Goal: Task Accomplishment & Management: Complete application form

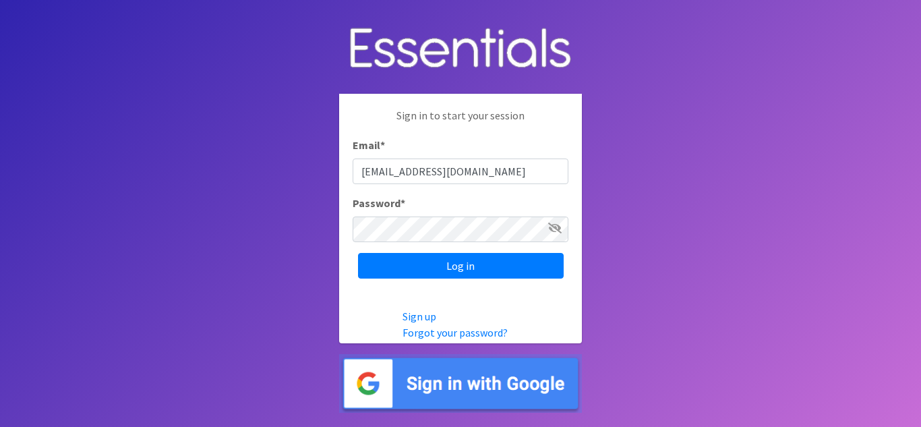
type input "[EMAIL_ADDRESS][DOMAIN_NAME]"
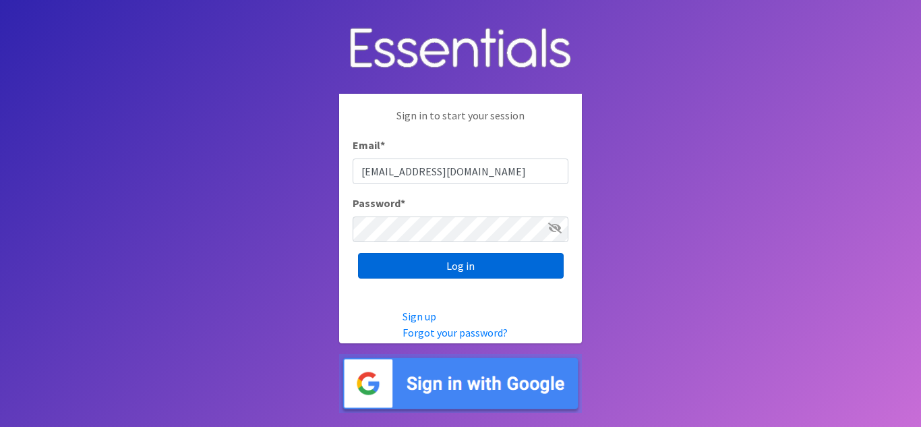
click at [472, 268] on input "Log in" at bounding box center [461, 266] width 206 height 26
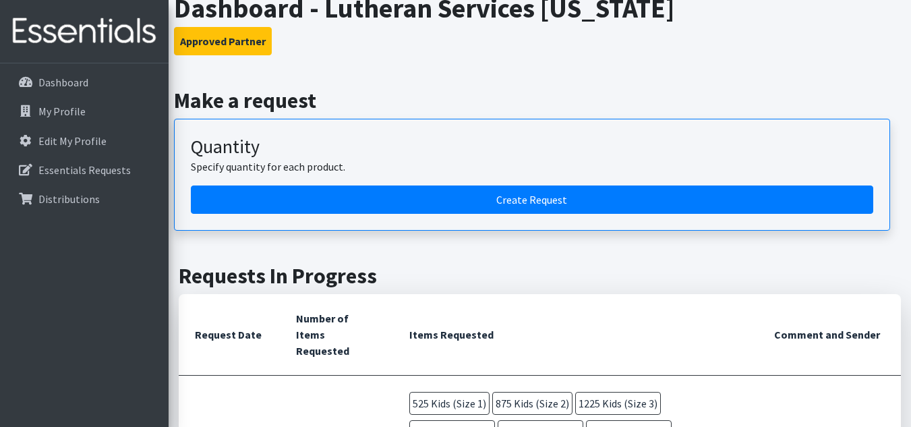
scroll to position [67, 0]
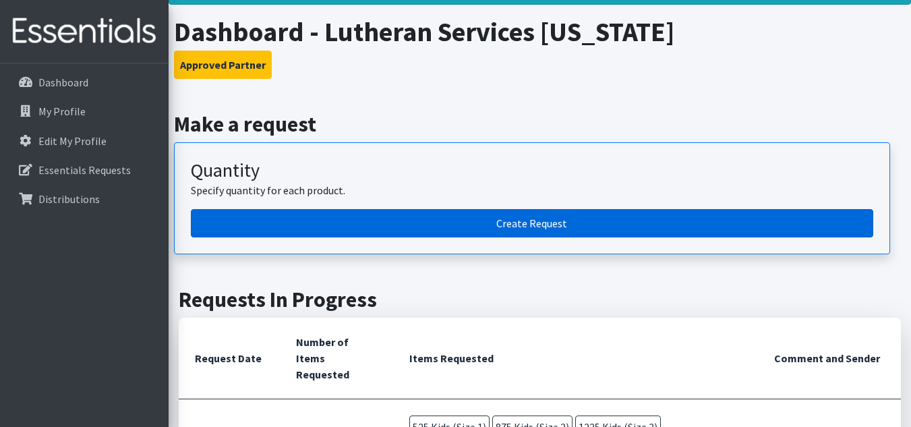
click at [489, 220] on link "Create Request" at bounding box center [532, 223] width 682 height 28
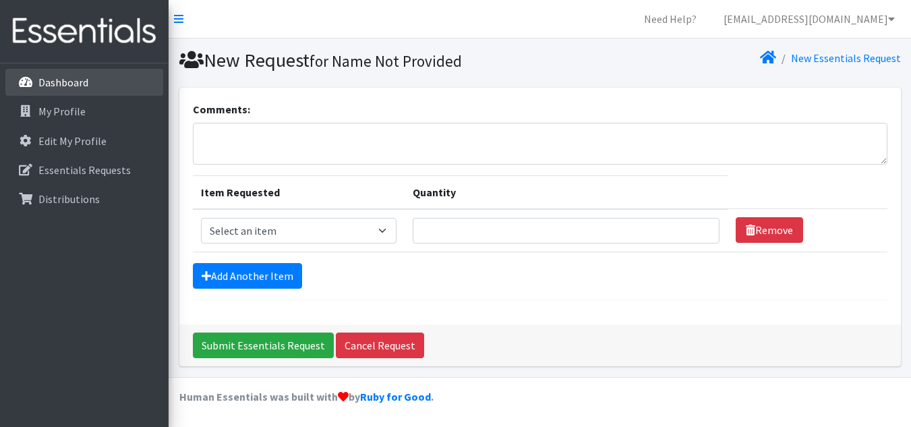
click at [63, 84] on p "Dashboard" at bounding box center [63, 81] width 50 height 13
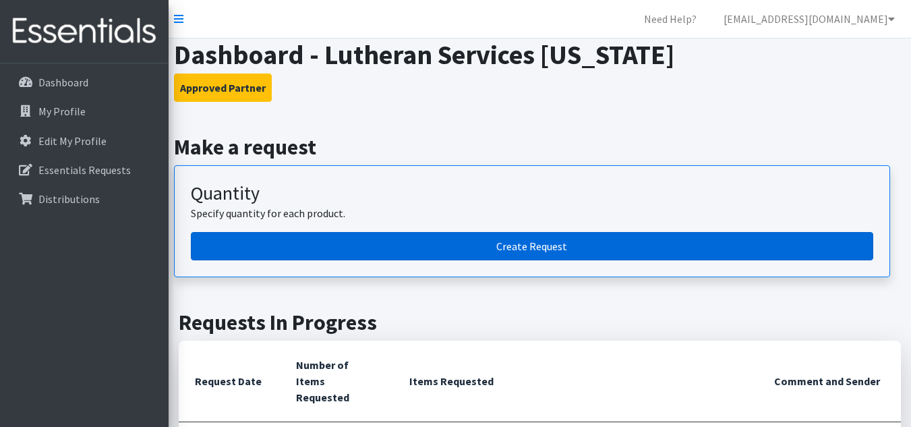
click at [471, 249] on link "Create Request" at bounding box center [532, 246] width 682 height 28
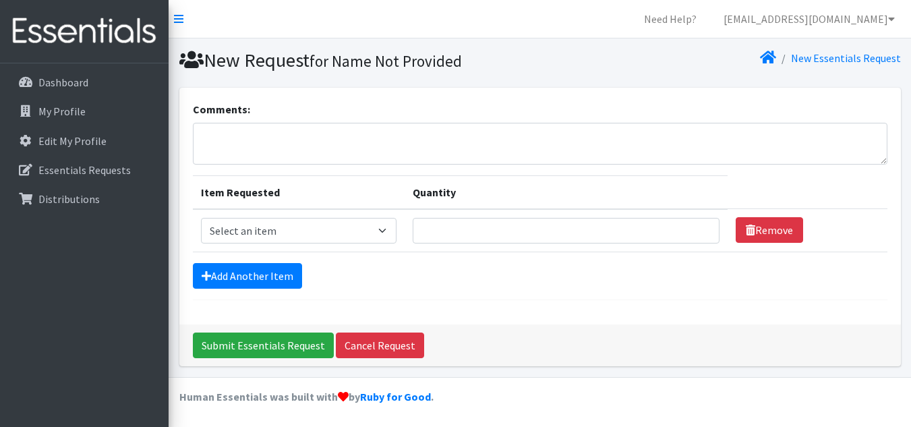
scroll to position [1, 0]
click at [355, 226] on select "Select an item Kids (Newborn) Kids (Preemie) Kids (Size 1) Kids (Size 2) Kids (…" at bounding box center [299, 230] width 196 height 26
select select "752"
click at [201, 217] on select "Select an item Kids (Newborn) Kids (Preemie) Kids (Size 1) Kids (Size 2) Kids (…" at bounding box center [299, 230] width 196 height 26
click at [445, 226] on input "Quantity" at bounding box center [566, 230] width 307 height 26
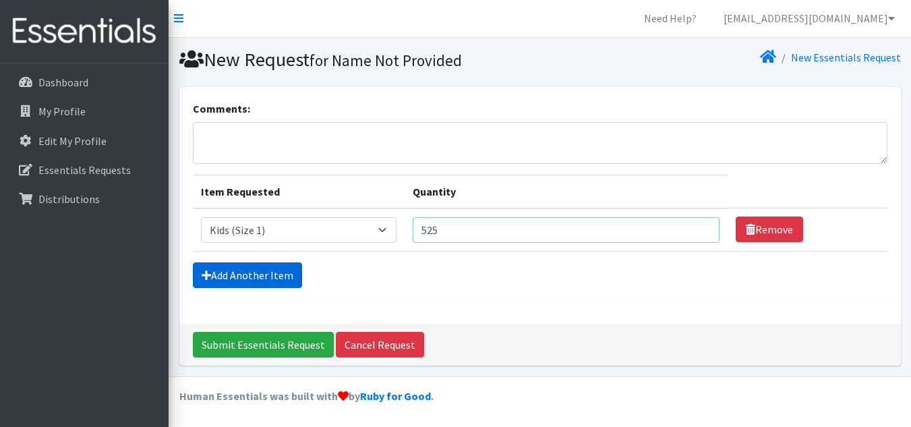
type input "525"
click at [262, 280] on link "Add Another Item" at bounding box center [247, 275] width 109 height 26
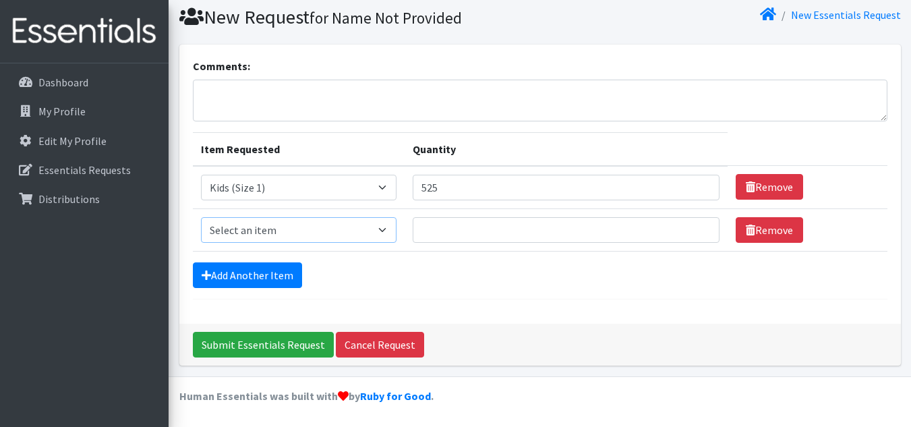
click at [295, 226] on select "Select an item Kids (Newborn) Kids (Preemie) Kids (Size 1) Kids (Size 2) Kids (…" at bounding box center [299, 230] width 196 height 26
select select "753"
click at [201, 217] on select "Select an item Kids (Newborn) Kids (Preemie) Kids (Size 1) Kids (Size 2) Kids (…" at bounding box center [299, 230] width 196 height 26
click at [447, 224] on input "Quantity" at bounding box center [566, 230] width 307 height 26
type input "875"
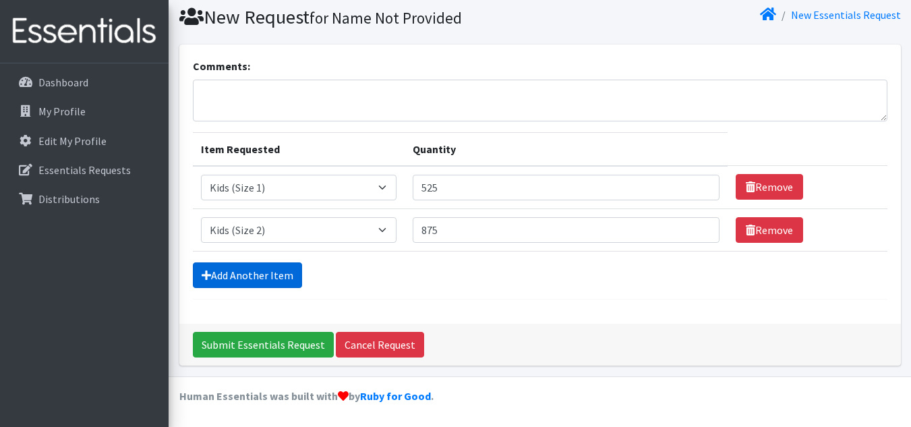
click at [254, 268] on link "Add Another Item" at bounding box center [247, 275] width 109 height 26
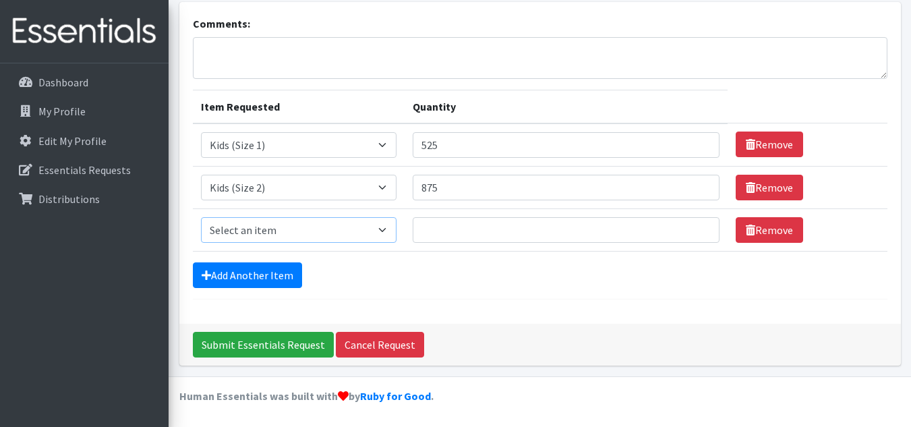
click at [260, 233] on select "Select an item Kids (Newborn) Kids (Preemie) Kids (Size 1) Kids (Size 2) Kids (…" at bounding box center [299, 230] width 196 height 26
select select "732"
click at [201, 217] on select "Select an item Kids (Newborn) Kids (Preemie) Kids (Size 1) Kids (Size 2) Kids (…" at bounding box center [299, 230] width 196 height 26
click at [433, 227] on input "Quantity" at bounding box center [566, 230] width 307 height 26
type input "1225"
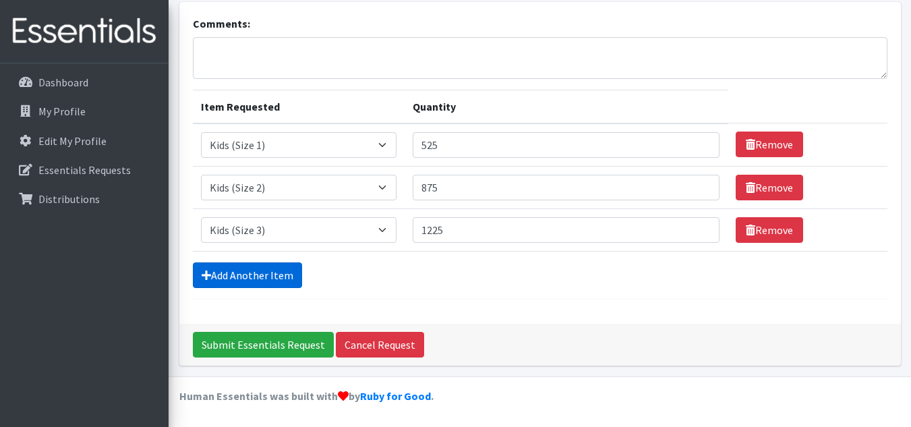
click at [278, 280] on link "Add Another Item" at bounding box center [247, 275] width 109 height 26
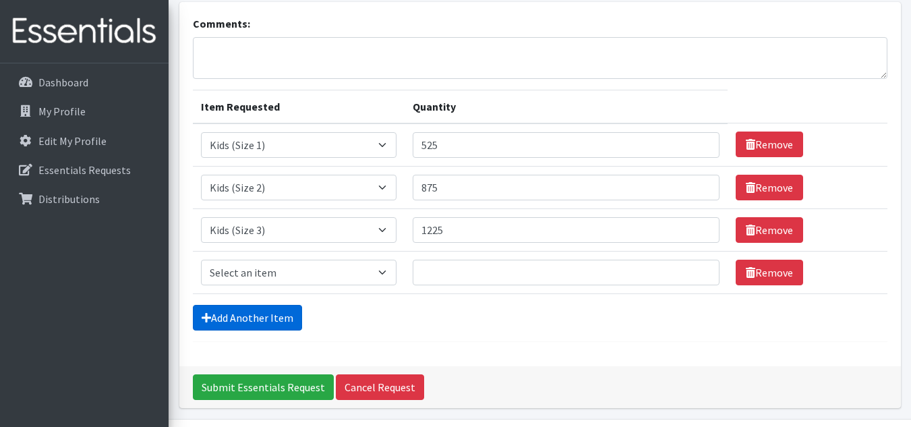
scroll to position [128, 0]
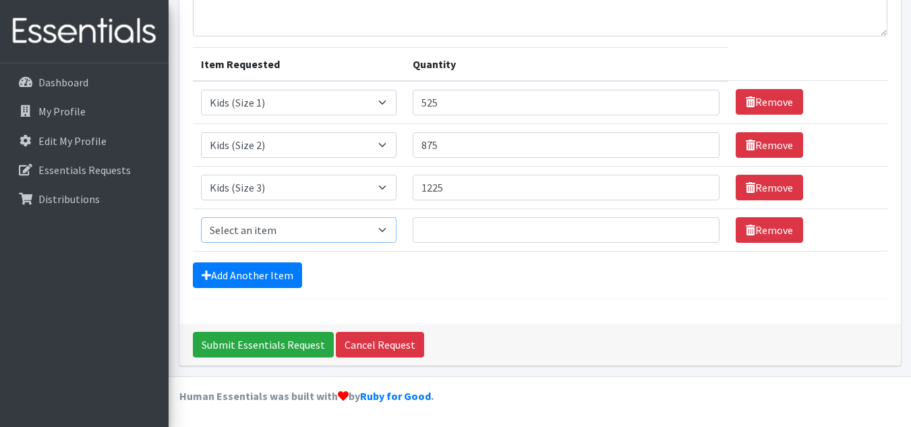
click at [272, 230] on select "Select an item Kids (Newborn) Kids (Preemie) Kids (Size 1) Kids (Size 2) Kids (…" at bounding box center [299, 230] width 196 height 26
select select "739"
click at [201, 217] on select "Select an item Kids (Newborn) Kids (Preemie) Kids (Size 1) Kids (Size 2) Kids (…" at bounding box center [299, 230] width 196 height 26
click at [446, 232] on input "Quantity" at bounding box center [566, 230] width 307 height 26
type input "1225"
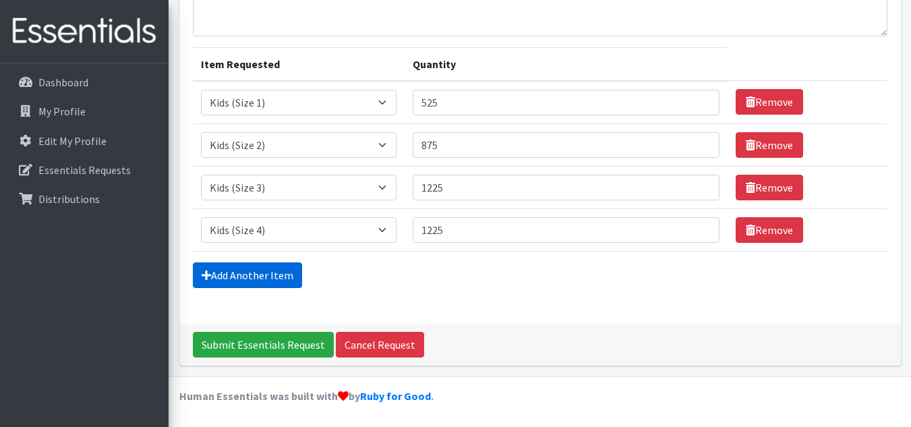
click at [274, 276] on link "Add Another Item" at bounding box center [247, 275] width 109 height 26
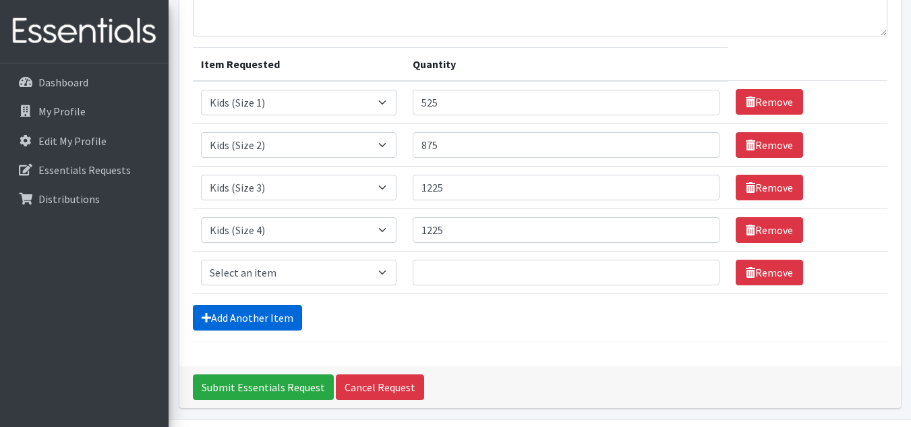
scroll to position [171, 0]
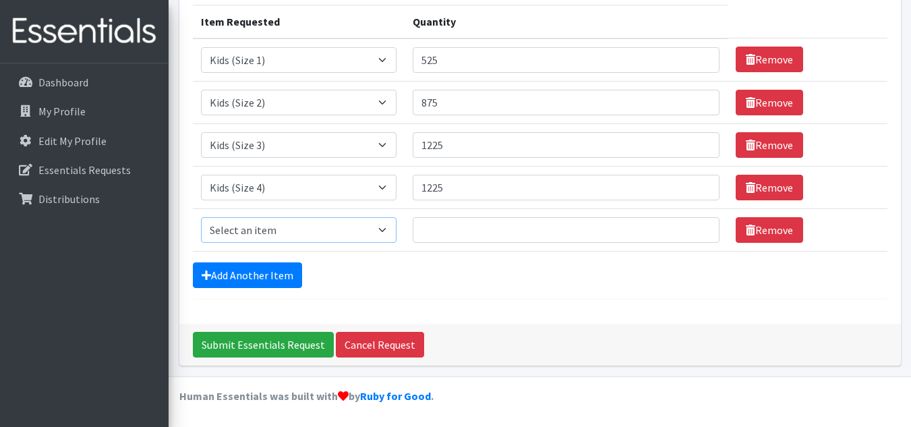
click at [275, 235] on select "Select an item Kids (Newborn) Kids (Preemie) Kids (Size 1) Kids (Size 2) Kids (…" at bounding box center [299, 230] width 196 height 26
select select "740"
click at [201, 217] on select "Select an item Kids (Newborn) Kids (Preemie) Kids (Size 1) Kids (Size 2) Kids (…" at bounding box center [299, 230] width 196 height 26
click at [430, 227] on input "Quantity" at bounding box center [566, 230] width 307 height 26
type input "1225"
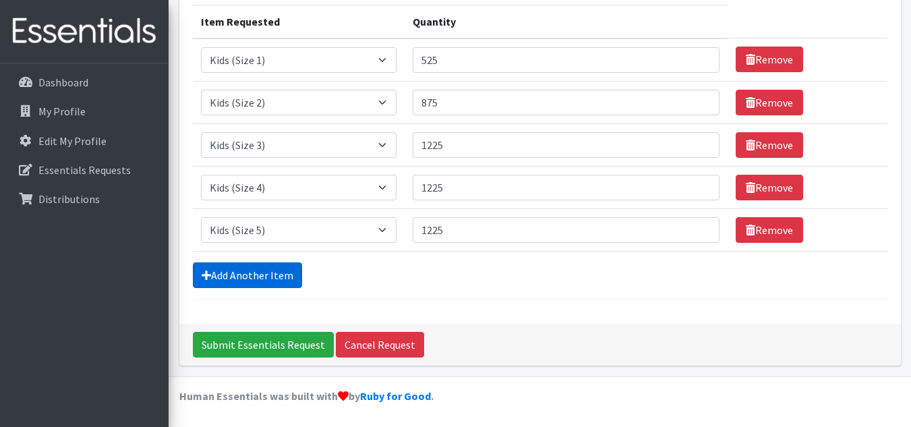
click at [252, 278] on link "Add Another Item" at bounding box center [247, 275] width 109 height 26
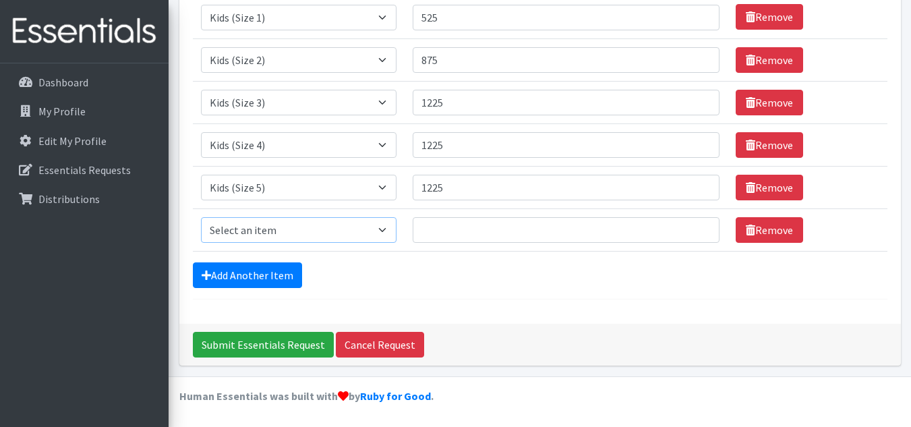
click at [291, 224] on select "Select an item Kids (Newborn) Kids (Preemie) Kids (Size 1) Kids (Size 2) Kids (…" at bounding box center [299, 230] width 196 height 26
select select "742"
click at [201, 217] on select "Select an item Kids (Newborn) Kids (Preemie) Kids (Size 1) Kids (Size 2) Kids (…" at bounding box center [299, 230] width 196 height 26
click at [462, 239] on input "Quantity" at bounding box center [566, 230] width 307 height 26
type input "1225"
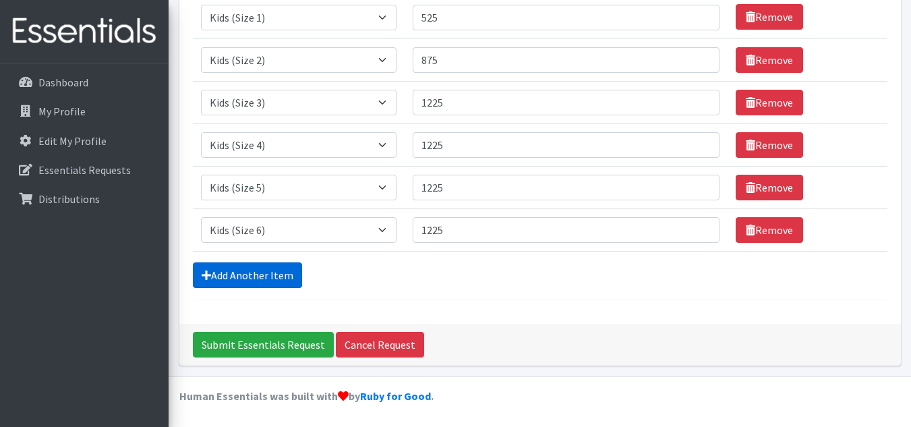
click at [246, 265] on link "Add Another Item" at bounding box center [247, 275] width 109 height 26
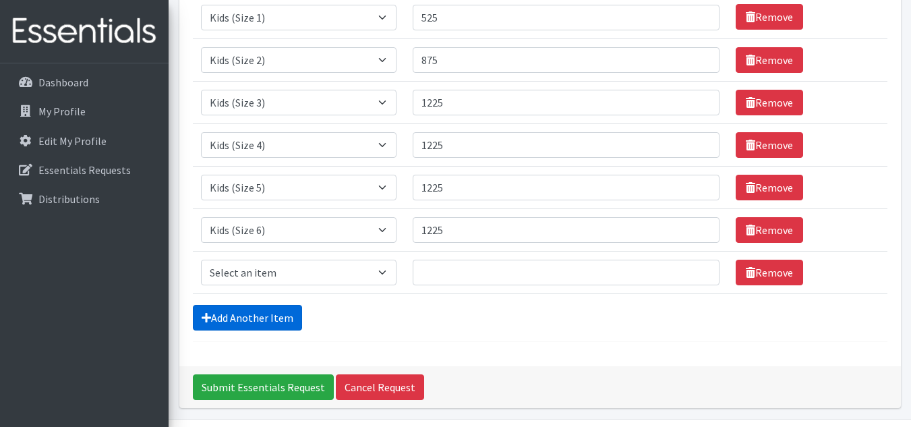
scroll to position [255, 0]
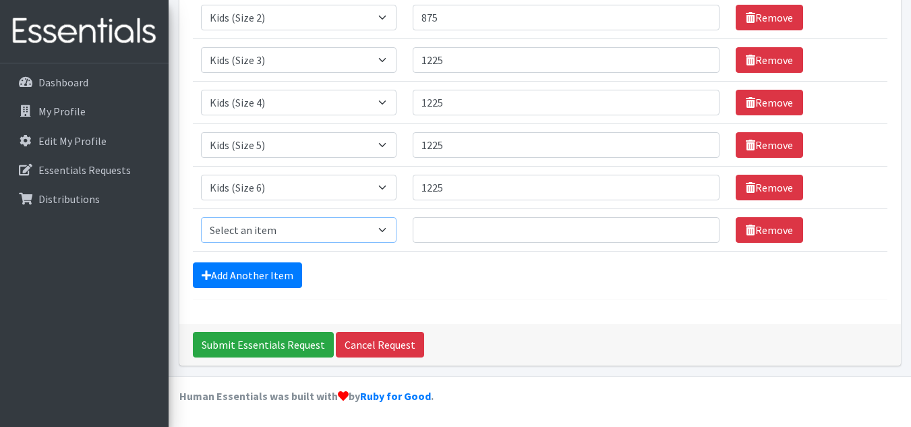
click at [274, 229] on select "Select an item Kids (Newborn) Kids (Preemie) Kids (Size 1) Kids (Size 2) Kids (…" at bounding box center [299, 230] width 196 height 26
select select "756"
click at [201, 217] on select "Select an item Kids (Newborn) Kids (Preemie) Kids (Size 1) Kids (Size 2) Kids (…" at bounding box center [299, 230] width 196 height 26
click at [455, 226] on input "Quantity" at bounding box center [566, 230] width 307 height 26
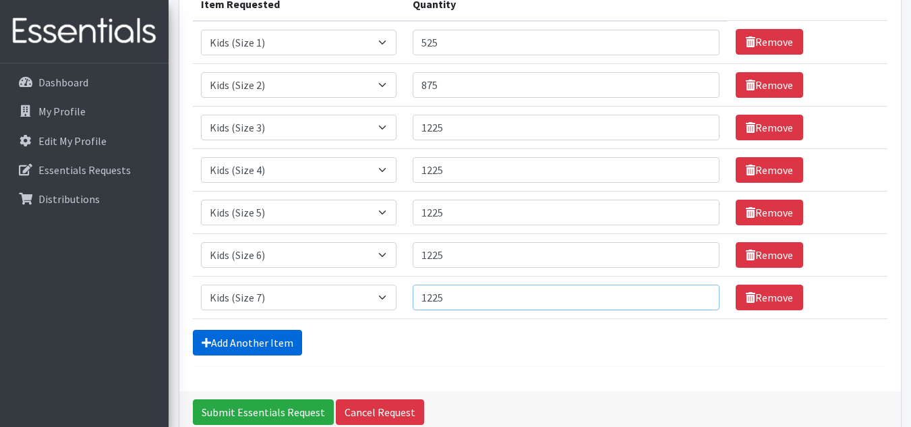
type input "1225"
click at [282, 337] on link "Add Another Item" at bounding box center [247, 343] width 109 height 26
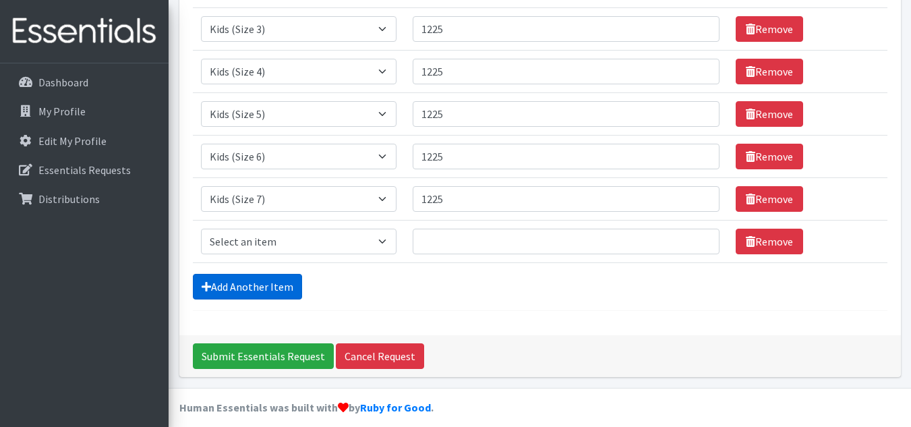
scroll to position [298, 0]
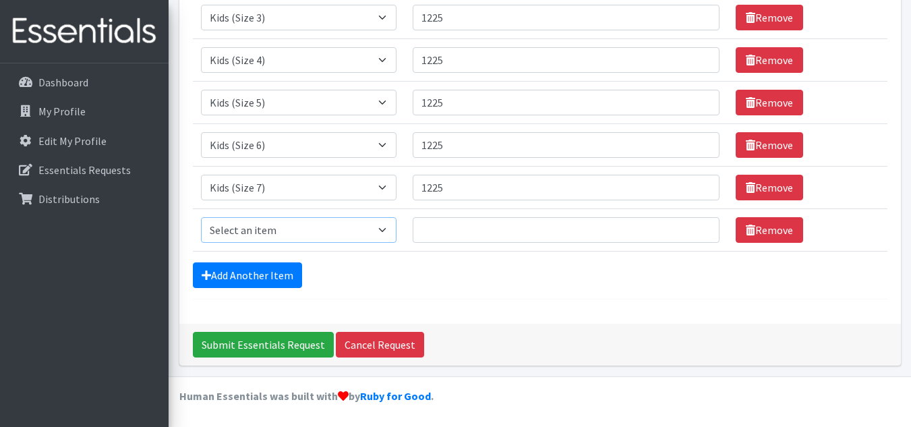
click at [309, 229] on select "Select an item Kids (Newborn) Kids (Preemie) Kids (Size 1) Kids (Size 2) Kids (…" at bounding box center [299, 230] width 196 height 26
select select "1352"
click at [201, 217] on select "Select an item Kids (Newborn) Kids (Preemie) Kids (Size 1) Kids (Size 2) Kids (…" at bounding box center [299, 230] width 196 height 26
click at [442, 230] on input "Quantity" at bounding box center [566, 230] width 307 height 26
type input "700"
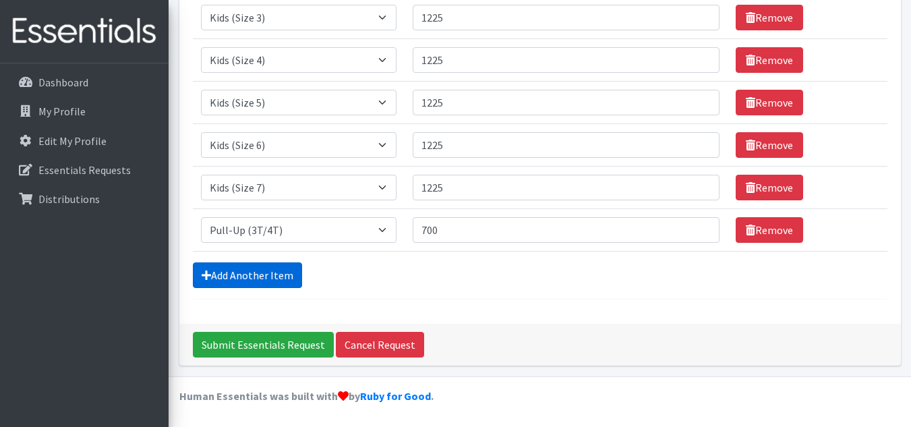
click at [266, 272] on link "Add Another Item" at bounding box center [247, 275] width 109 height 26
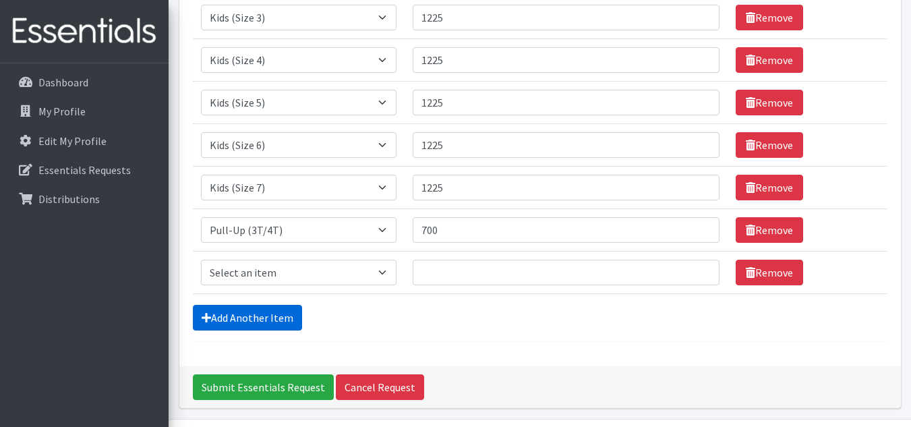
scroll to position [340, 0]
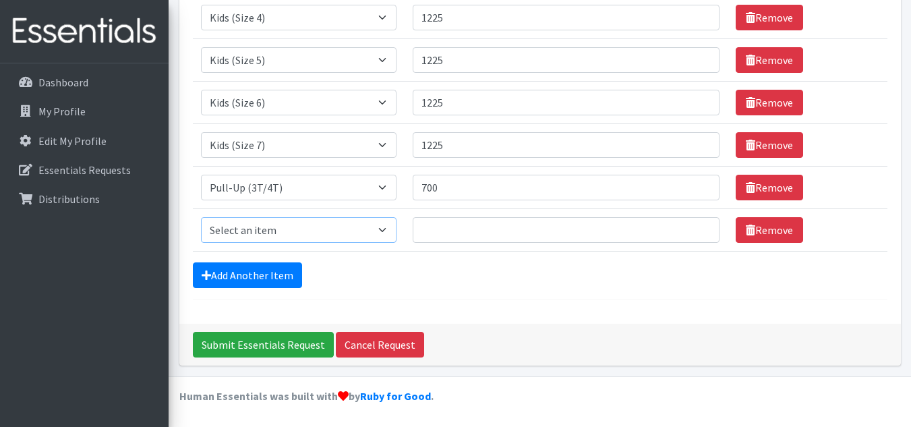
click at [267, 229] on select "Select an item Kids (Newborn) Kids (Preemie) Kids (Size 1) Kids (Size 2) Kids (…" at bounding box center [299, 230] width 196 height 26
select select "748"
click at [201, 217] on select "Select an item Kids (Newborn) Kids (Preemie) Kids (Size 1) Kids (Size 2) Kids (…" at bounding box center [299, 230] width 196 height 26
click at [463, 241] on input "Quantity" at bounding box center [566, 230] width 307 height 26
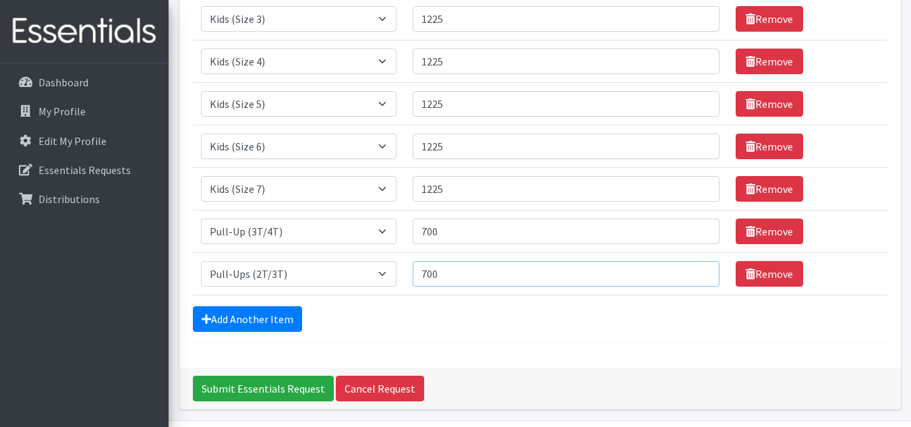
scroll to position [273, 0]
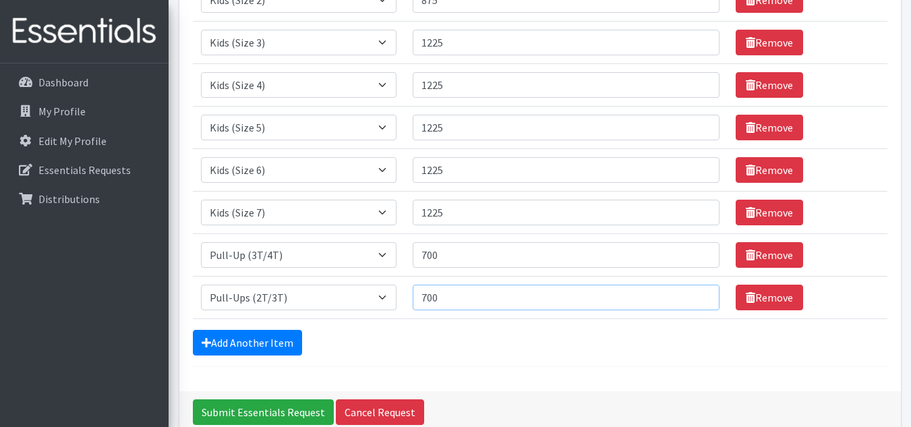
click at [451, 302] on input "700" at bounding box center [566, 297] width 307 height 26
type input "7"
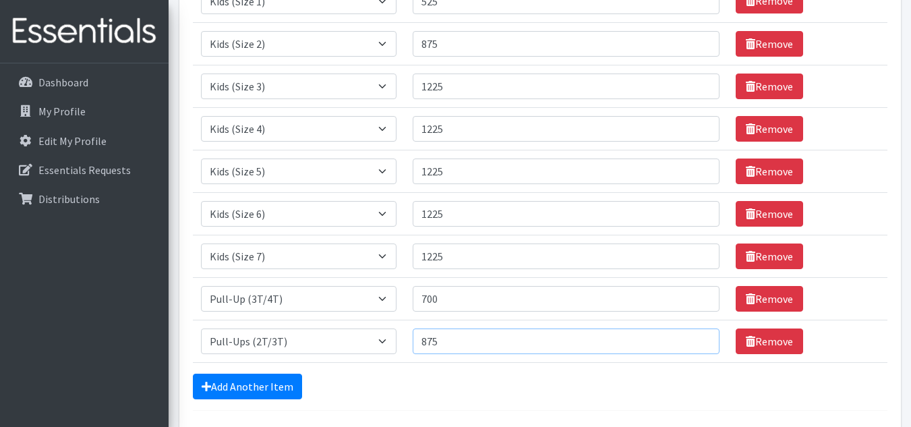
scroll to position [206, 0]
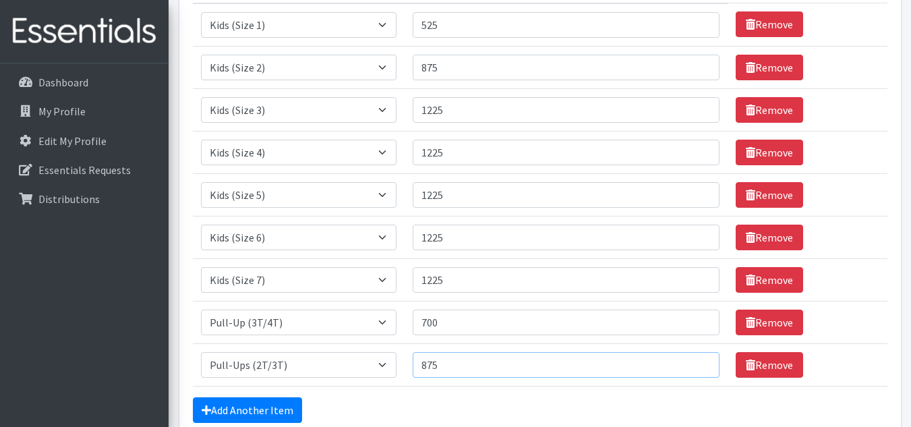
type input "875"
click at [467, 394] on form "Comments: Item Requested Quantity Item Requested Select an item Kids (Newborn) …" at bounding box center [540, 165] width 694 height 539
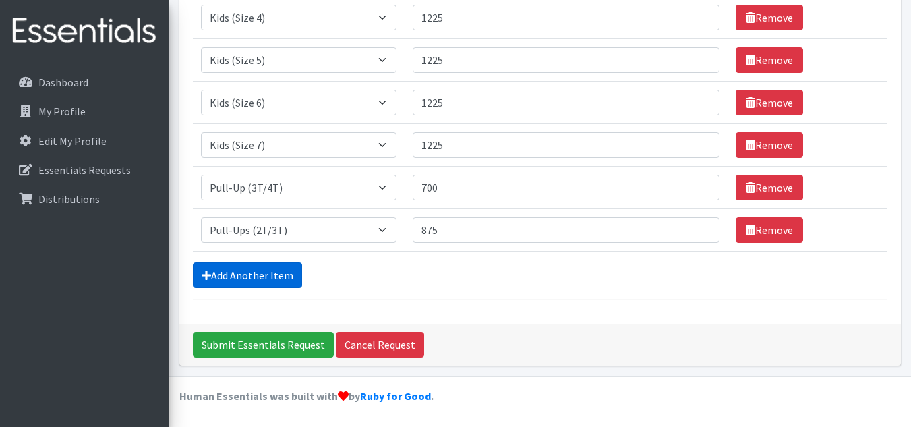
click at [286, 276] on link "Add Another Item" at bounding box center [247, 275] width 109 height 26
click at [345, 233] on select "Select an item Kids (Newborn) Kids (Preemie) Kids (Size 1) Kids (Size 2) Kids (…" at bounding box center [299, 230] width 196 height 26
select select "731"
click at [201, 217] on select "Select an item Kids (Newborn) Kids (Preemie) Kids (Size 1) Kids (Size 2) Kids (…" at bounding box center [299, 230] width 196 height 26
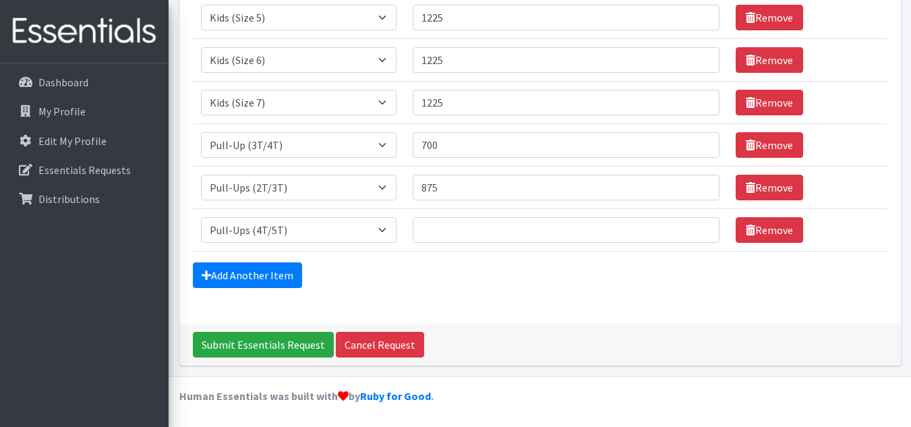
drag, startPoint x: 475, startPoint y: 245, endPoint x: 476, endPoint y: 233, distance: 12.2
click at [475, 245] on td "Quantity" at bounding box center [565, 229] width 323 height 42
click at [476, 233] on input "Quantity" at bounding box center [566, 230] width 307 height 26
type input "700"
click at [489, 314] on div "Comments: Item Requested Quantity Item Requested Select an item Kids (Newborn) …" at bounding box center [539, 14] width 721 height 619
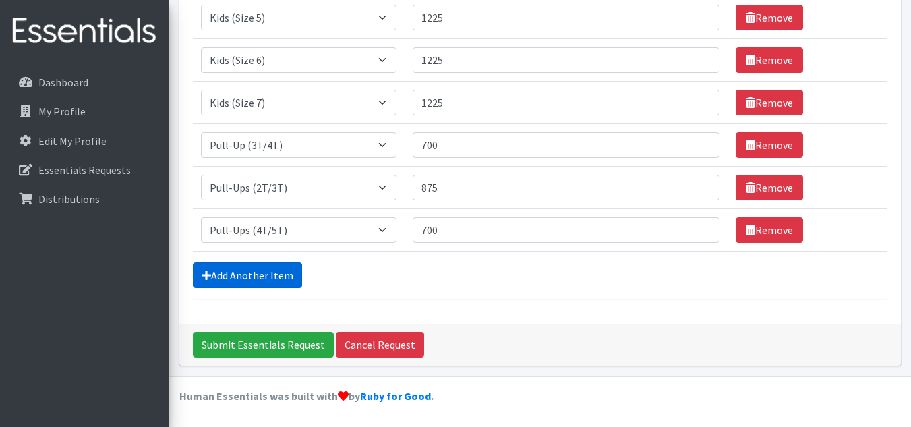
click at [280, 277] on link "Add Another Item" at bounding box center [247, 275] width 109 height 26
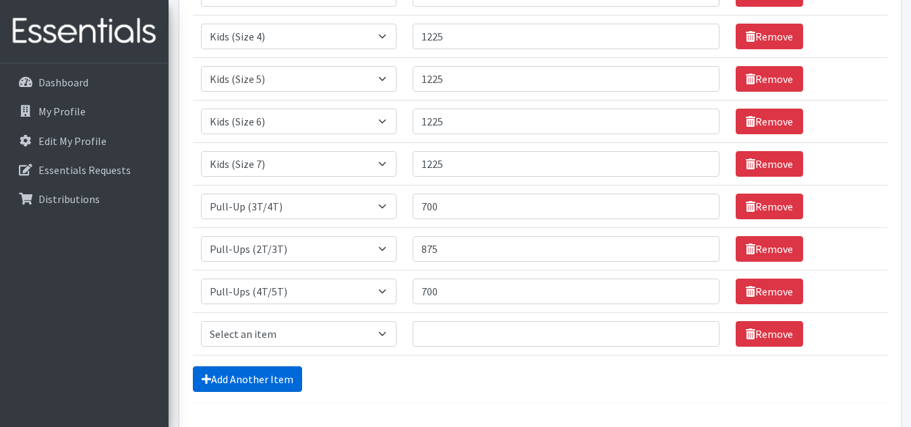
scroll to position [358, 0]
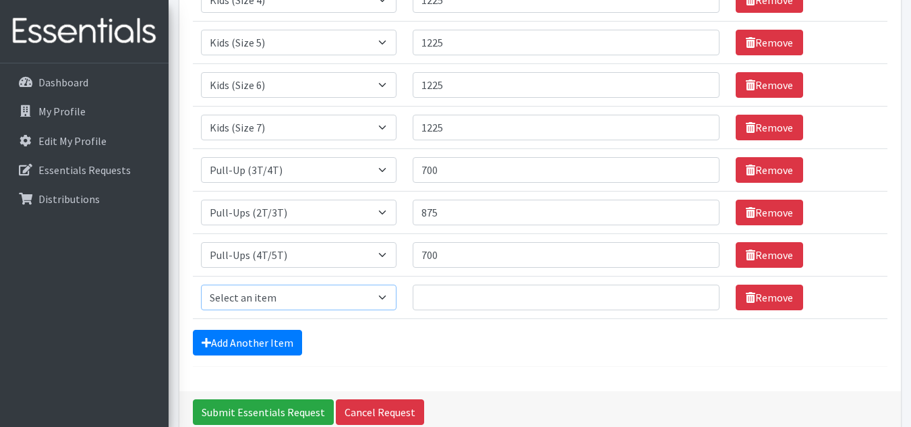
click at [339, 302] on select "Select an item Kids (Newborn) Kids (Preemie) Kids (Size 1) Kids (Size 2) Kids (…" at bounding box center [299, 297] width 196 height 26
click at [410, 353] on div "Add Another Item" at bounding box center [540, 343] width 694 height 26
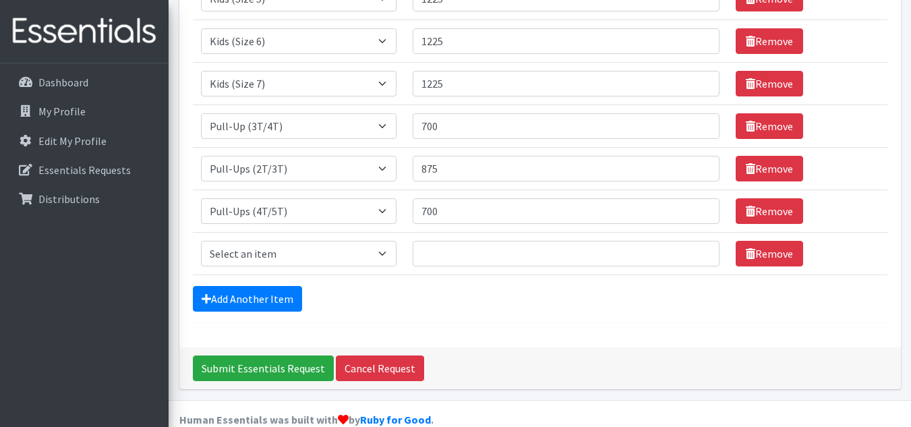
scroll to position [425, 0]
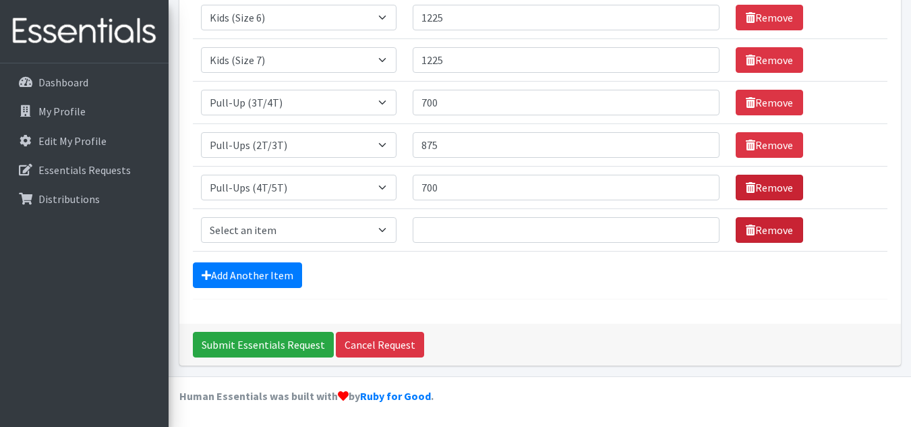
click at [735, 234] on link "Remove" at bounding box center [768, 230] width 67 height 26
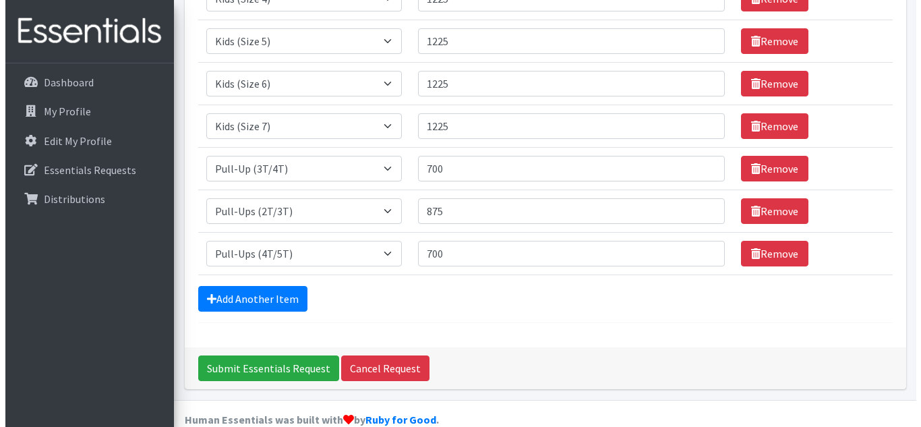
scroll to position [383, 0]
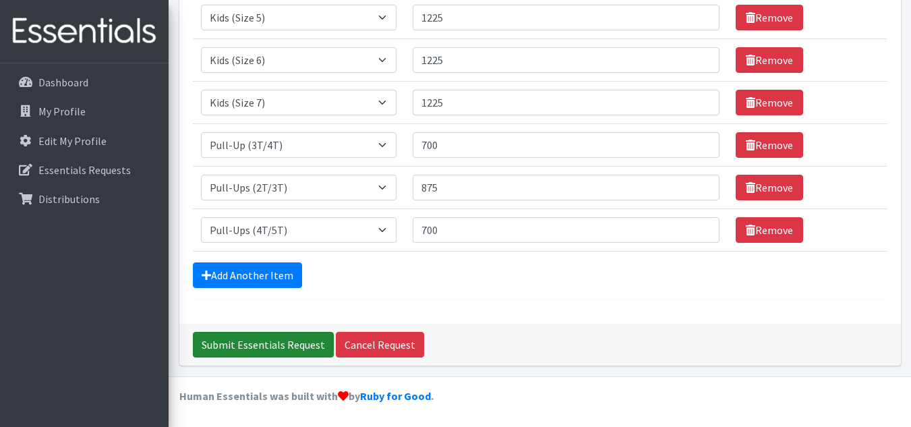
click at [280, 343] on input "Submit Essentials Request" at bounding box center [263, 345] width 141 height 26
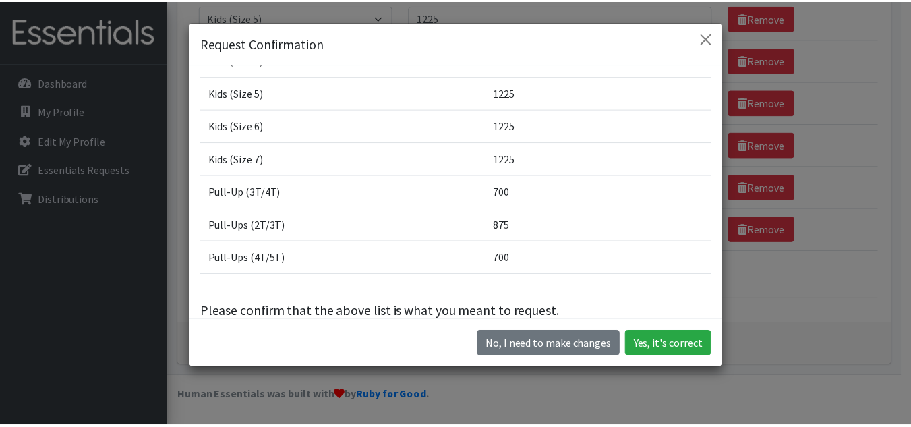
scroll to position [188, 0]
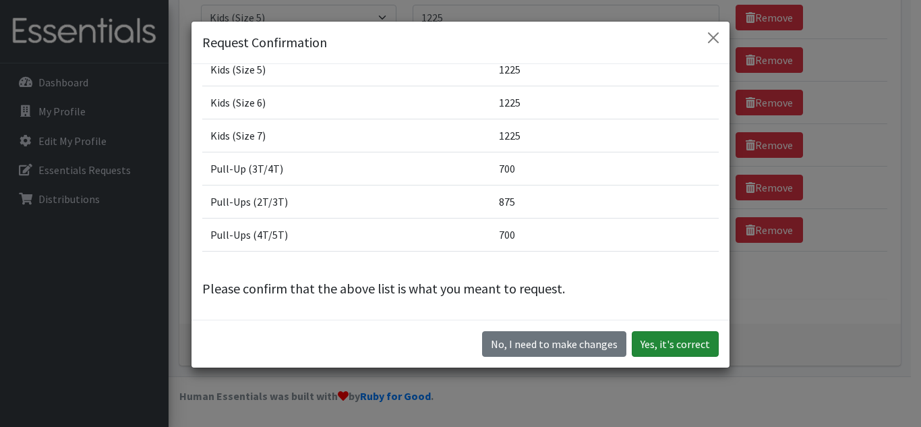
click at [659, 351] on button "Yes, it's correct" at bounding box center [675, 344] width 87 height 26
